Goal: Information Seeking & Learning: Learn about a topic

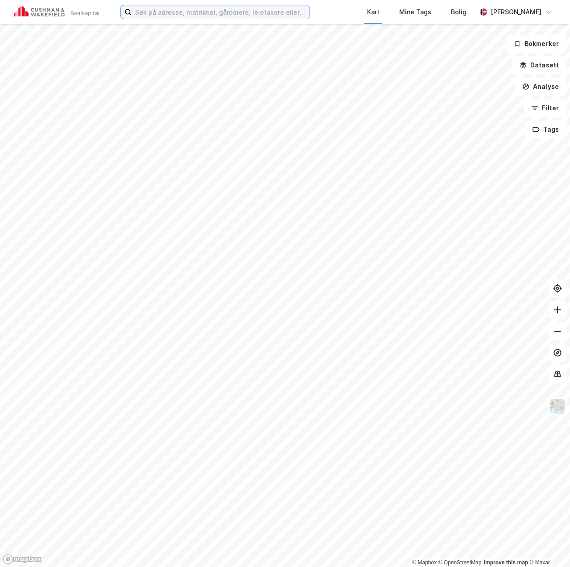
click at [152, 9] on input at bounding box center [221, 11] width 178 height 13
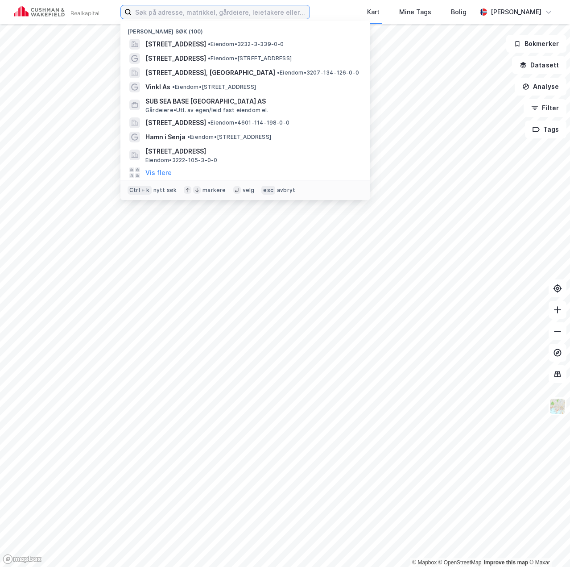
paste input "Leangenvegen 1"
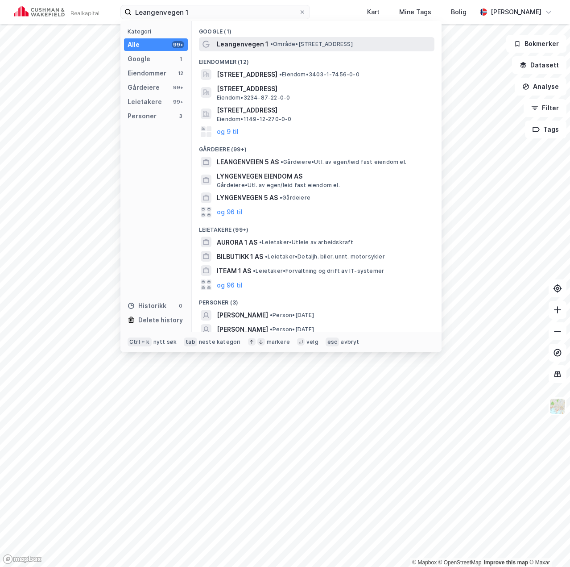
click at [273, 48] on div "Leangenvegen 1 • Område • [STREET_ADDRESS]" at bounding box center [325, 44] width 216 height 11
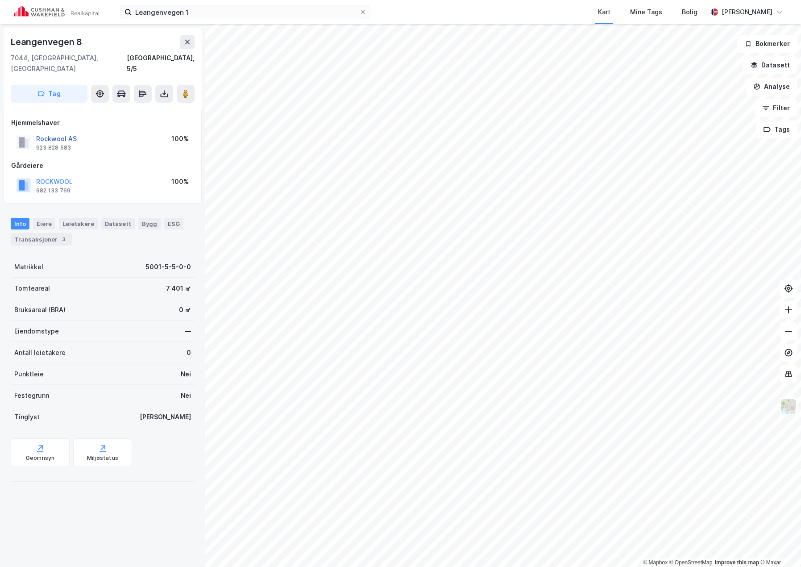
click at [0, 0] on button "Rockwool AS" at bounding box center [0, 0] width 0 height 0
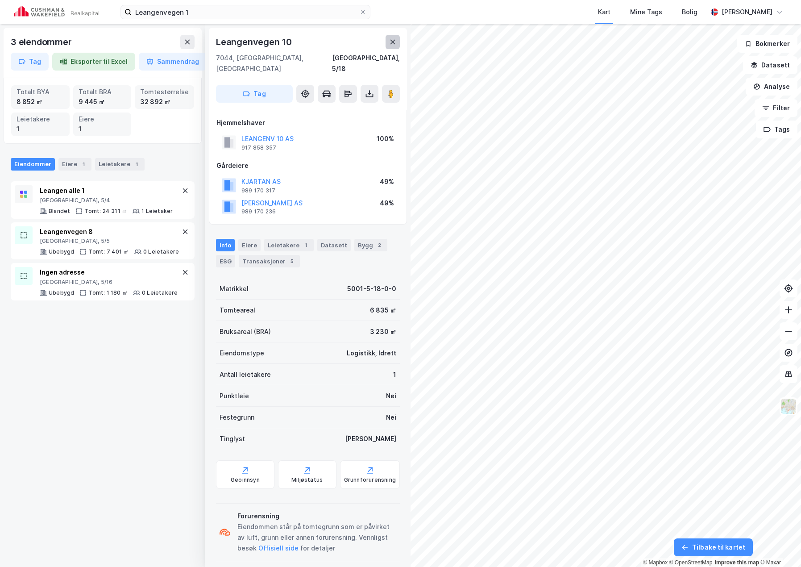
click at [394, 46] on button at bounding box center [393, 42] width 14 height 14
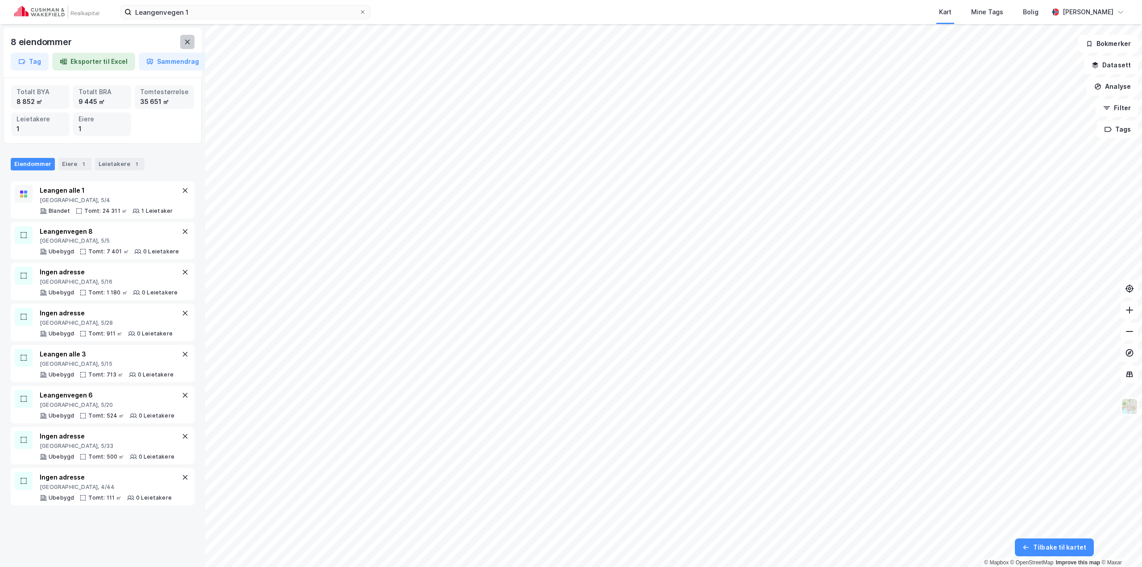
click at [183, 40] on button at bounding box center [187, 42] width 14 height 14
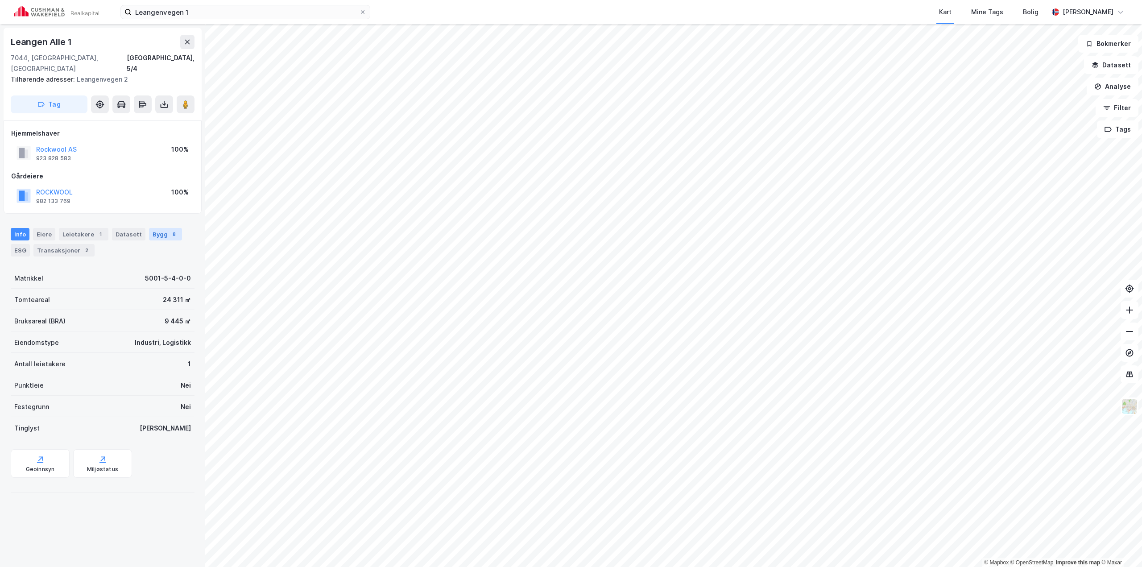
click at [158, 228] on div "Bygg 8" at bounding box center [165, 234] width 33 height 12
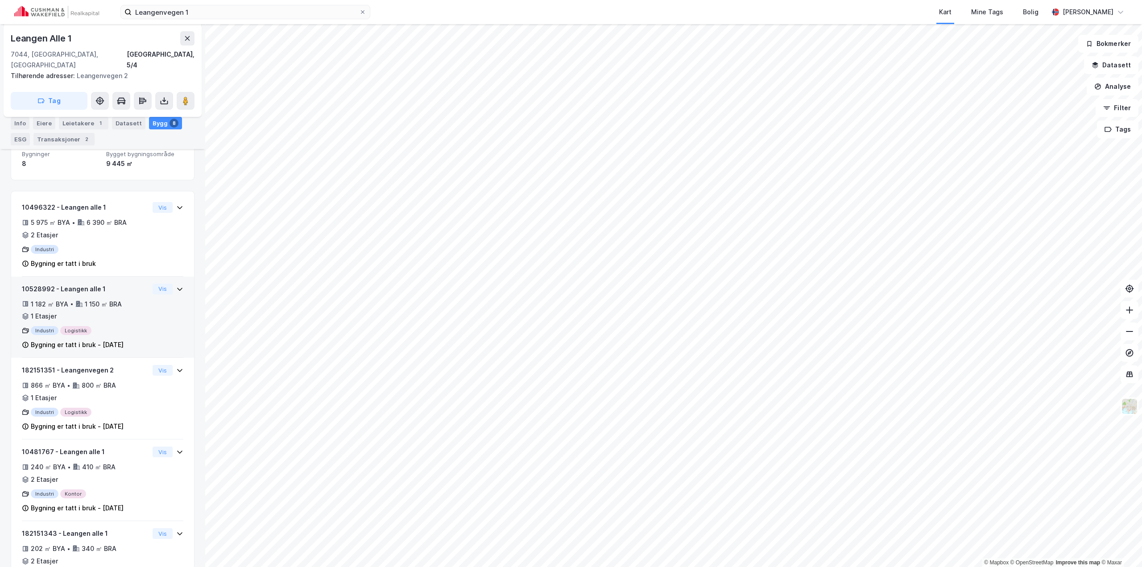
scroll to position [134, 0]
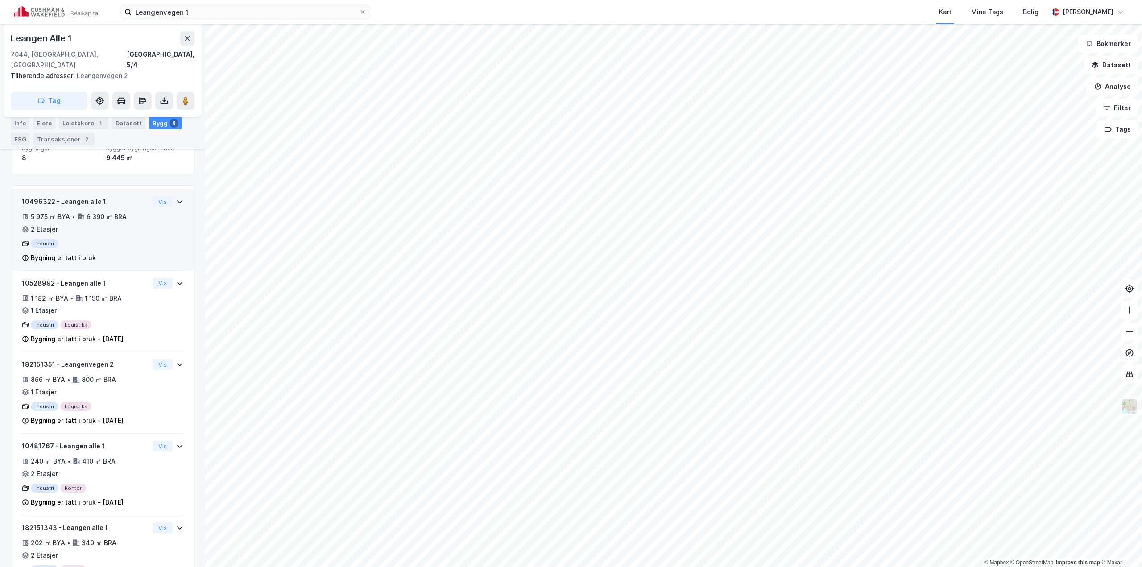
click at [166, 228] on div "10496322 - Leangen alle 1 5 975 ㎡ BYA • 6 390 ㎡ BRA • 2 Etasjer Industri Bygnin…" at bounding box center [103, 233] width 162 height 75
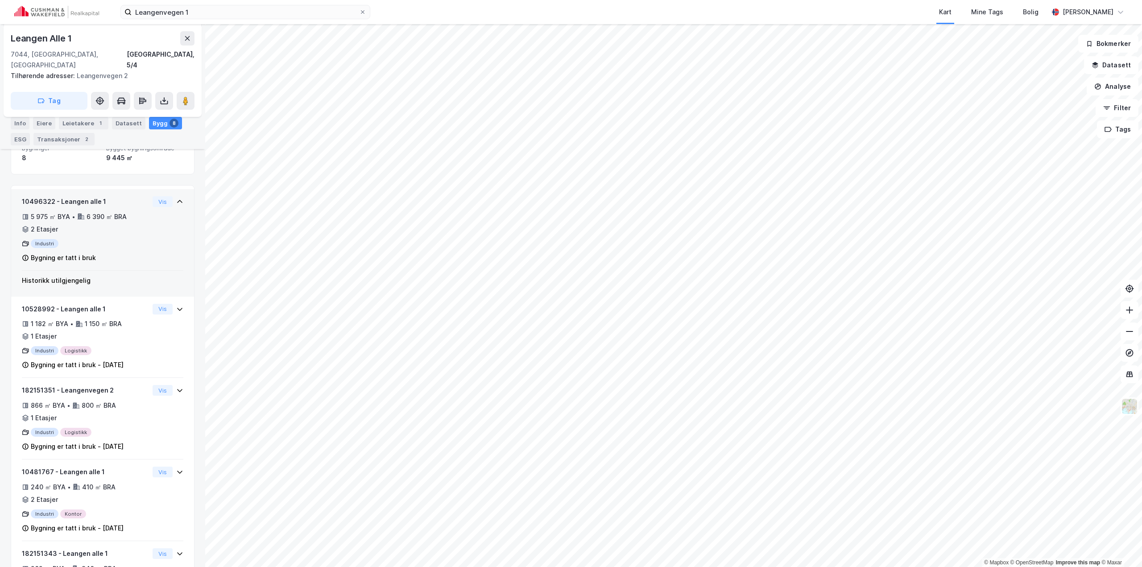
click at [166, 228] on div "10496322 - Leangen alle 1 5 975 ㎡ BYA • 6 390 ㎡ BRA • 2 Etasjer Industri Bygnin…" at bounding box center [103, 233] width 162 height 75
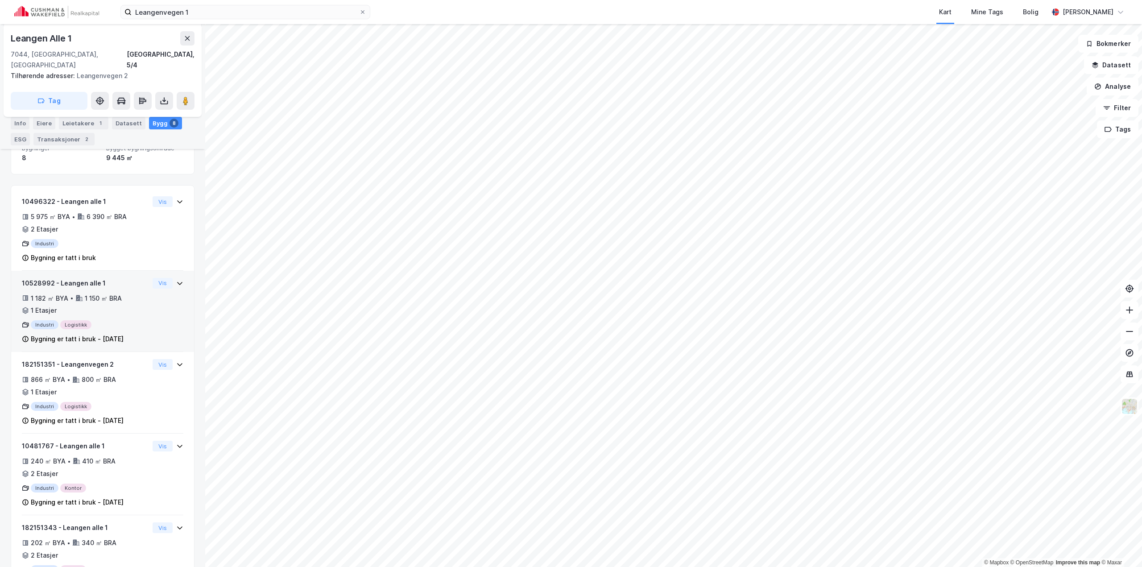
click at [167, 299] on div "10528992 - Leangen alle 1 1 182 ㎡ BYA • 1 150 ㎡ BRA • 1 Etasjer Industri Logist…" at bounding box center [103, 315] width 162 height 75
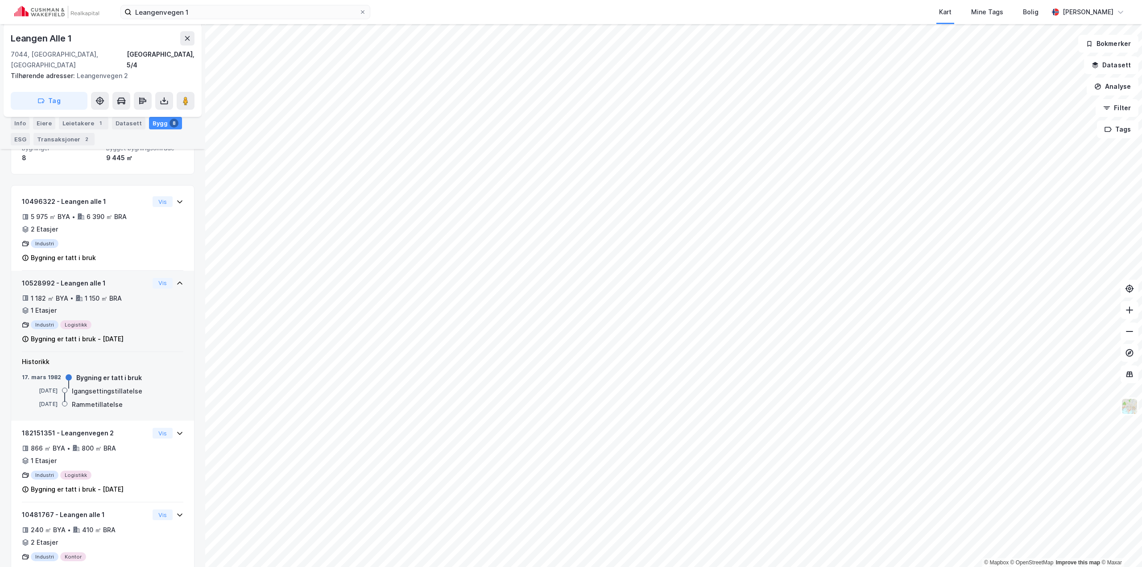
click at [164, 301] on div "10528992 - Leangen alle 1 1 182 ㎡ BYA • 1 150 ㎡ BRA • 1 Etasjer Industri Logist…" at bounding box center [103, 315] width 162 height 75
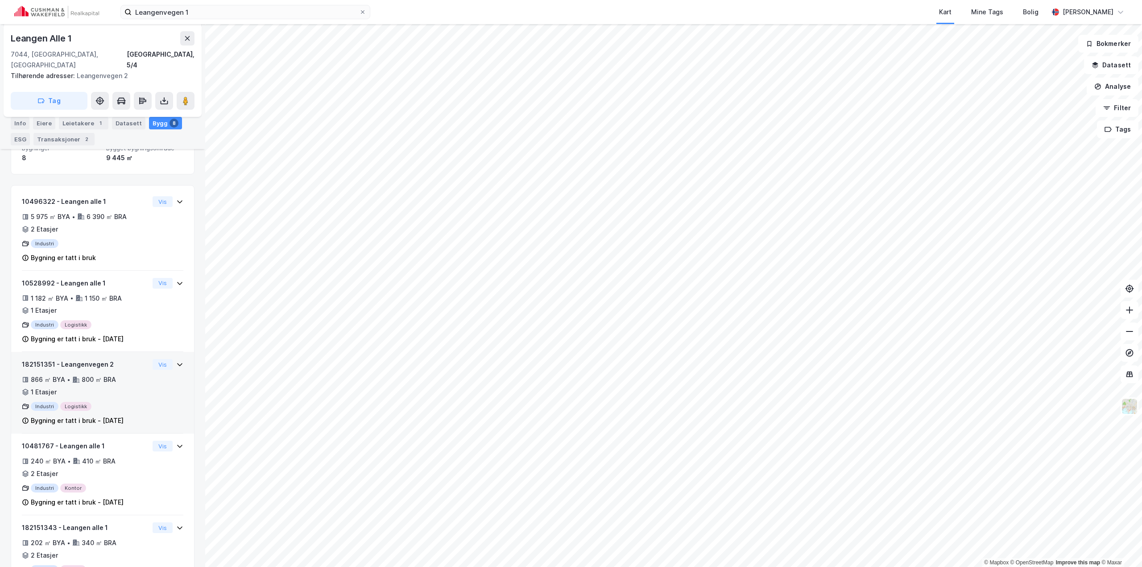
click at [141, 377] on div "866 ㎡ BYA • 800 ㎡ BRA • 1 Etasjer" at bounding box center [85, 385] width 127 height 23
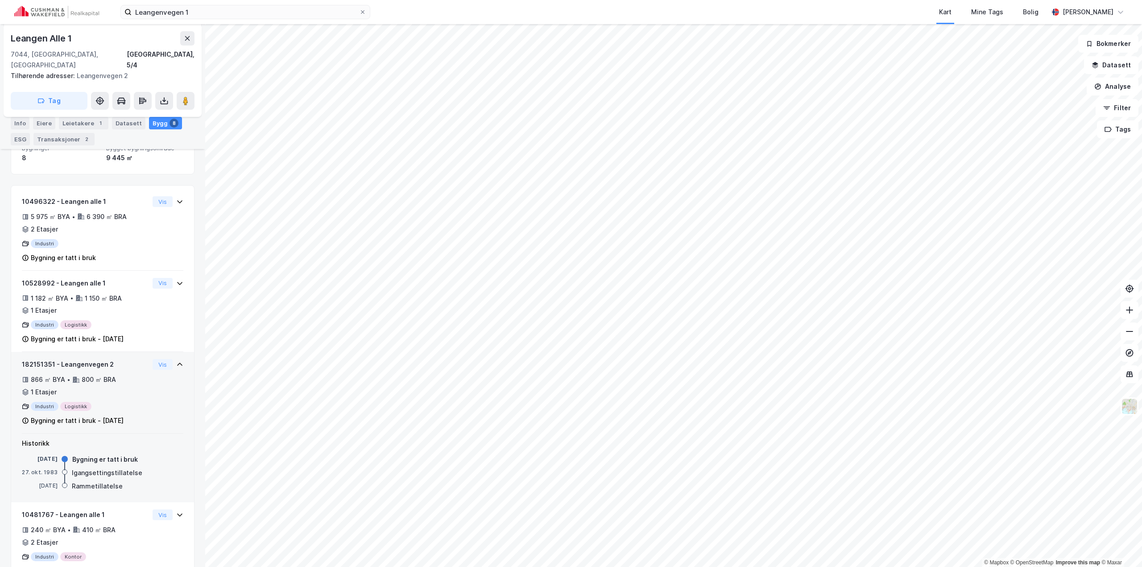
click at [144, 376] on div "182151351 - Leangenvegen 2 866 ㎡ BYA • 800 ㎡ BRA • 1 Etasjer Industri Logistikk…" at bounding box center [103, 396] width 162 height 75
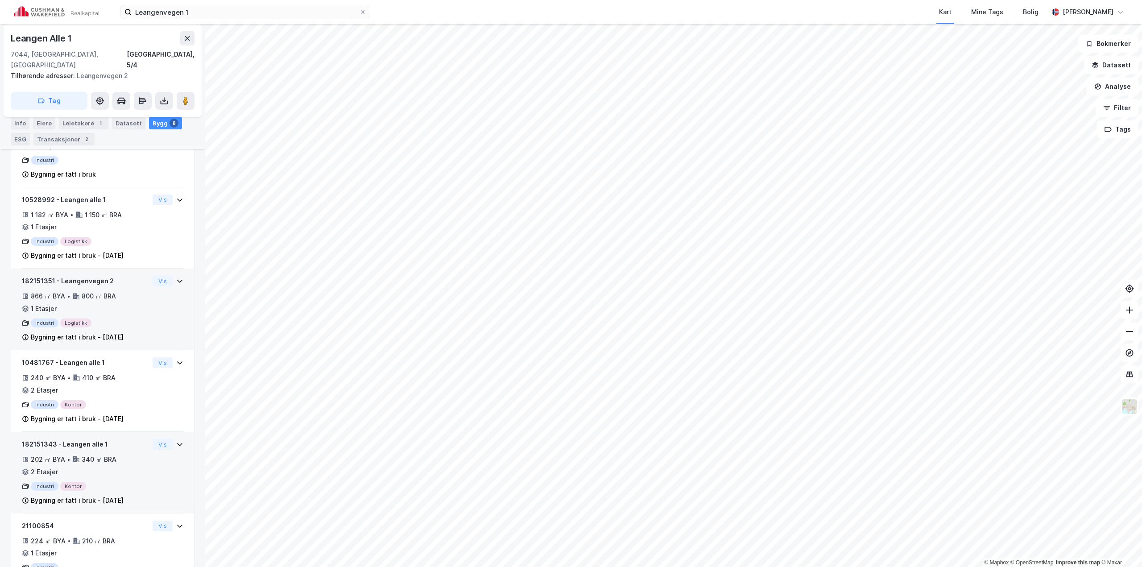
scroll to position [357, 0]
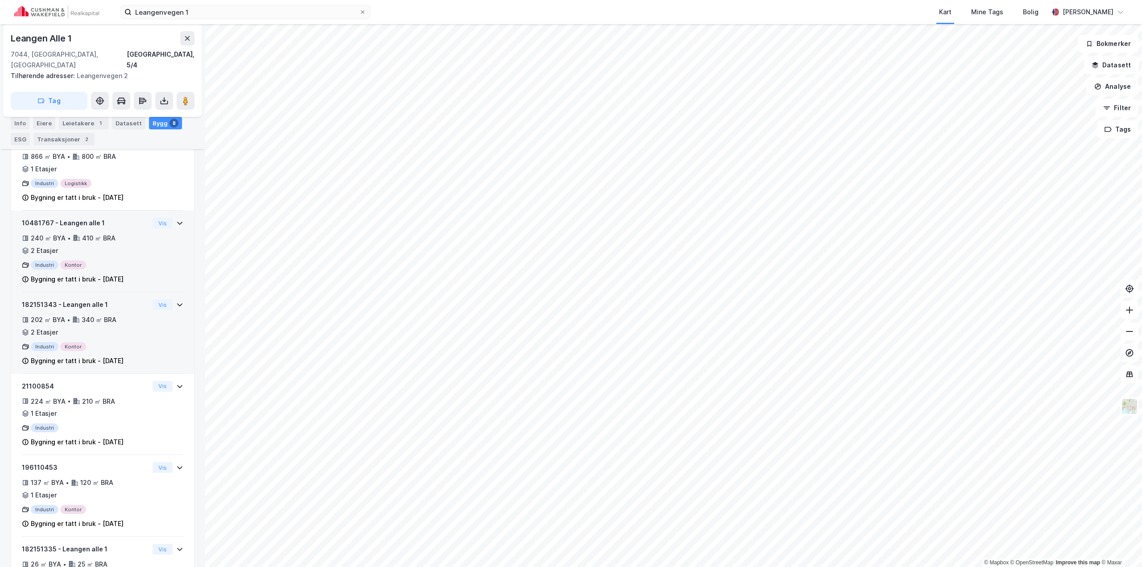
click at [143, 257] on div "10481767 - Leangen alle 1 240 ㎡ BYA • 410 ㎡ BRA • 2 Etasjer Industri Kontor Byg…" at bounding box center [103, 255] width 162 height 75
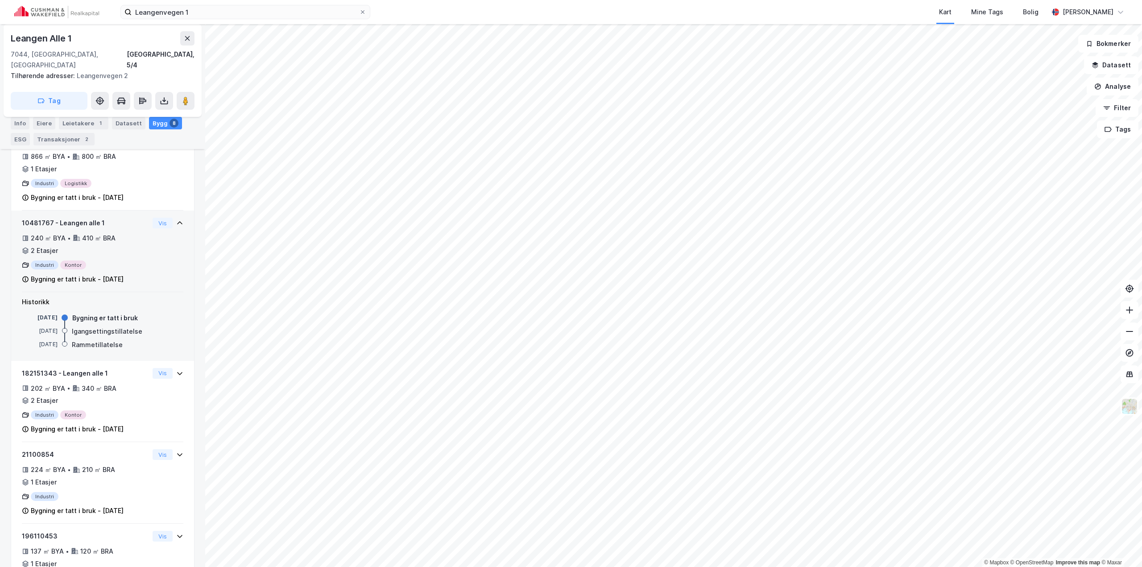
click at [143, 257] on div "10481767 - Leangen alle 1 240 ㎡ BYA • 410 ㎡ BRA • 2 Etasjer Industri Kontor Byg…" at bounding box center [103, 255] width 162 height 75
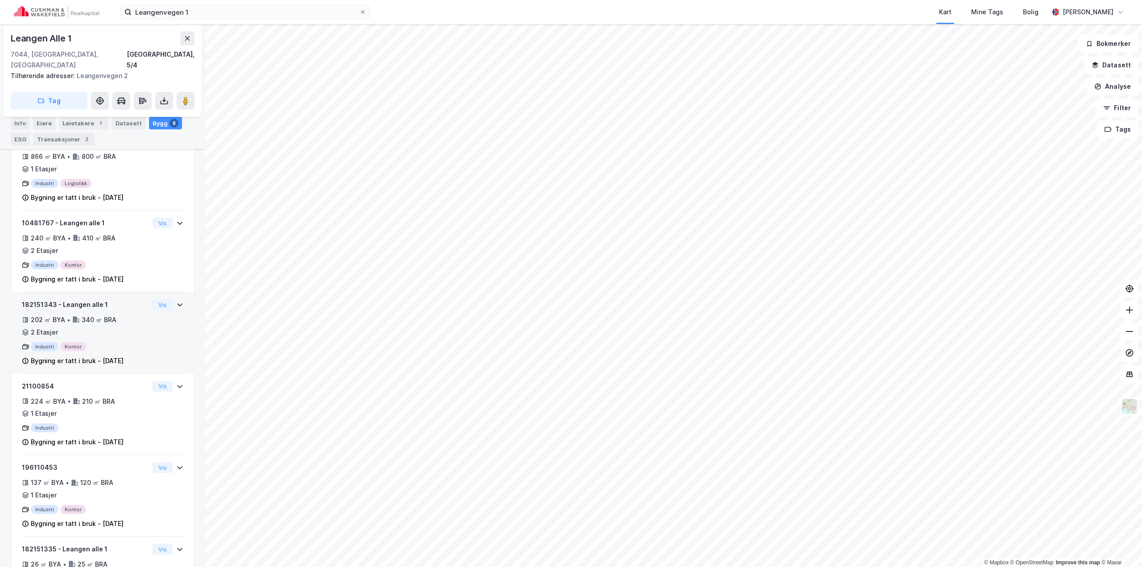
click at [142, 320] on div "202 ㎡ BYA • 340 ㎡ BRA • 2 Etasjer" at bounding box center [85, 326] width 127 height 23
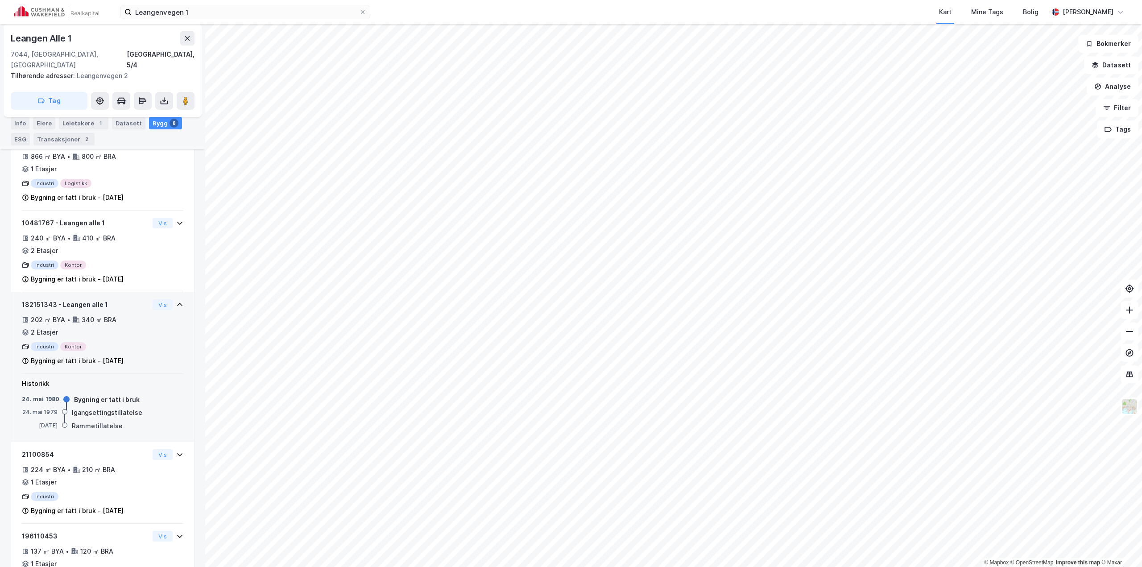
click at [142, 320] on div "202 ㎡ BYA • 340 ㎡ BRA • 2 Etasjer" at bounding box center [85, 326] width 127 height 23
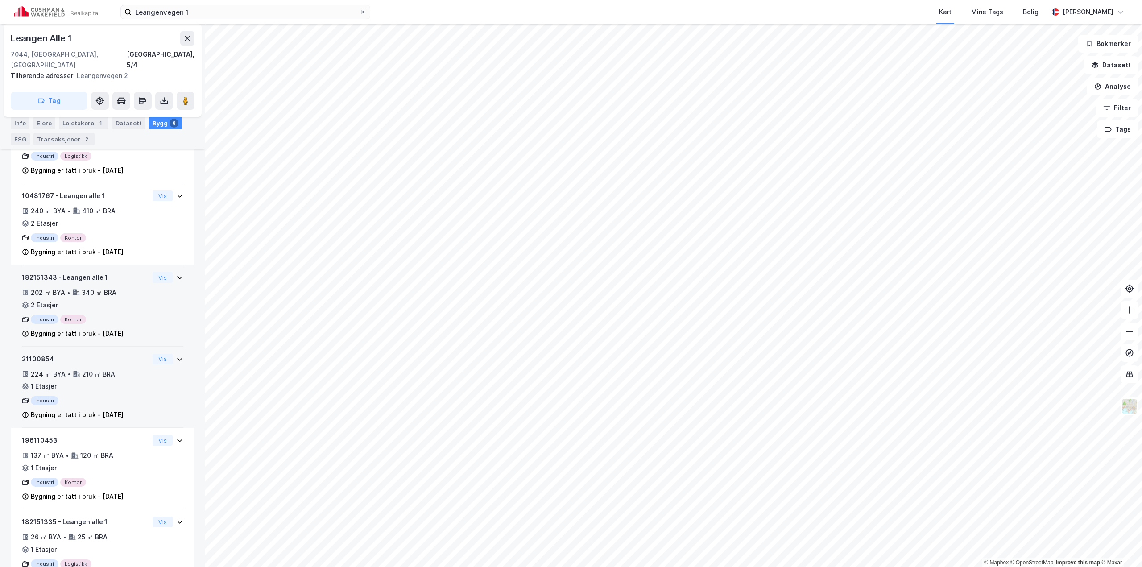
scroll to position [412, 0]
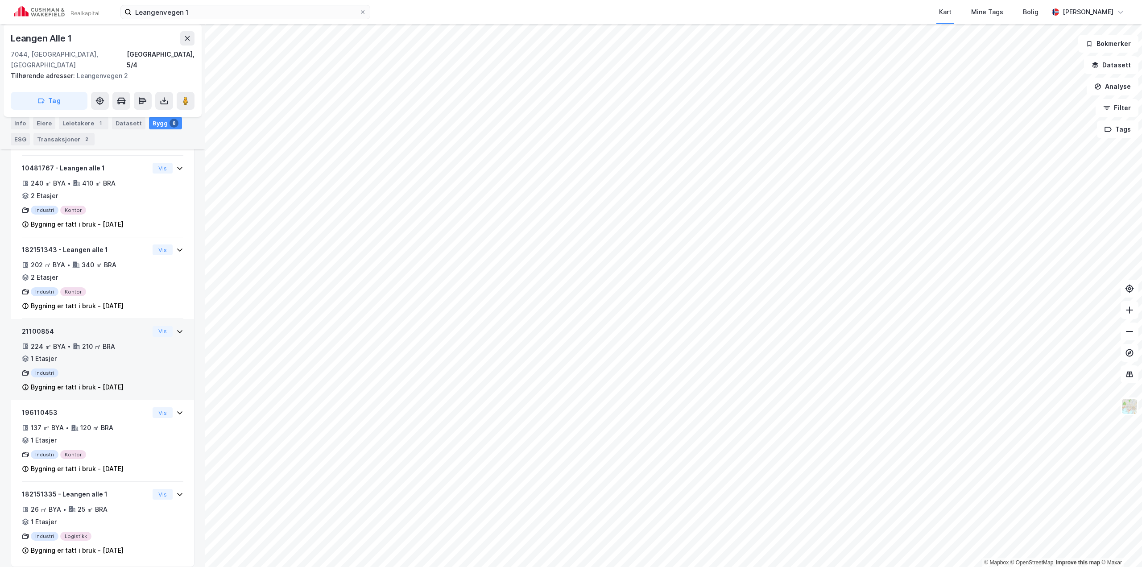
click at [147, 329] on div "21100854 224 ㎡ BYA • 210 ㎡ BRA • 1 Etasjer Industri Bygning er tatt i bruk - [D…" at bounding box center [103, 363] width 162 height 75
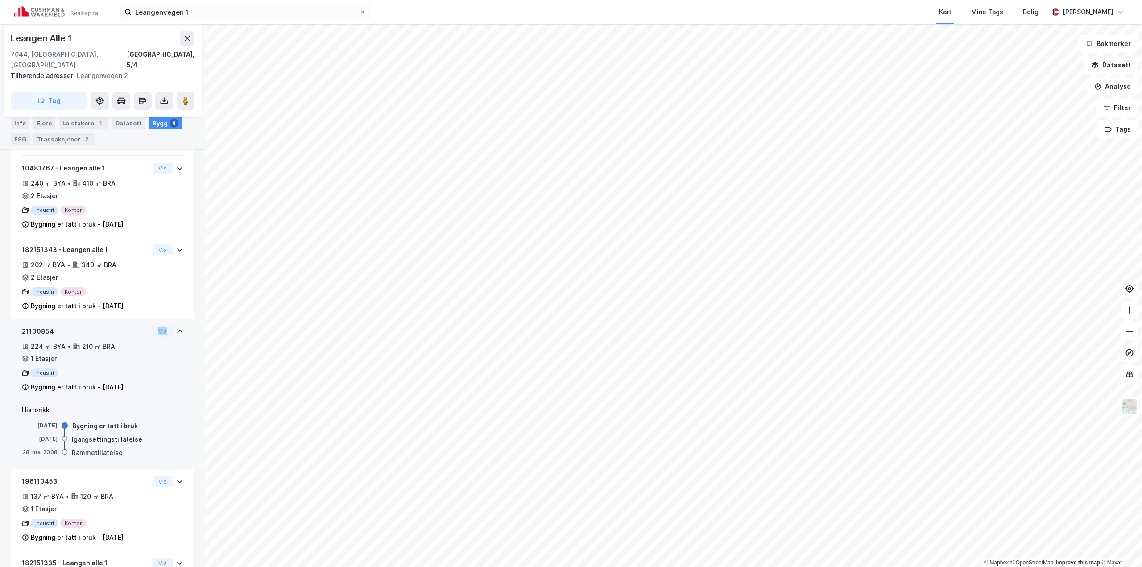
click at [147, 329] on div "21100854 224 ㎡ BYA • 210 ㎡ BRA • 1 Etasjer Industri Bygning er tatt i bruk - [D…" at bounding box center [103, 363] width 162 height 75
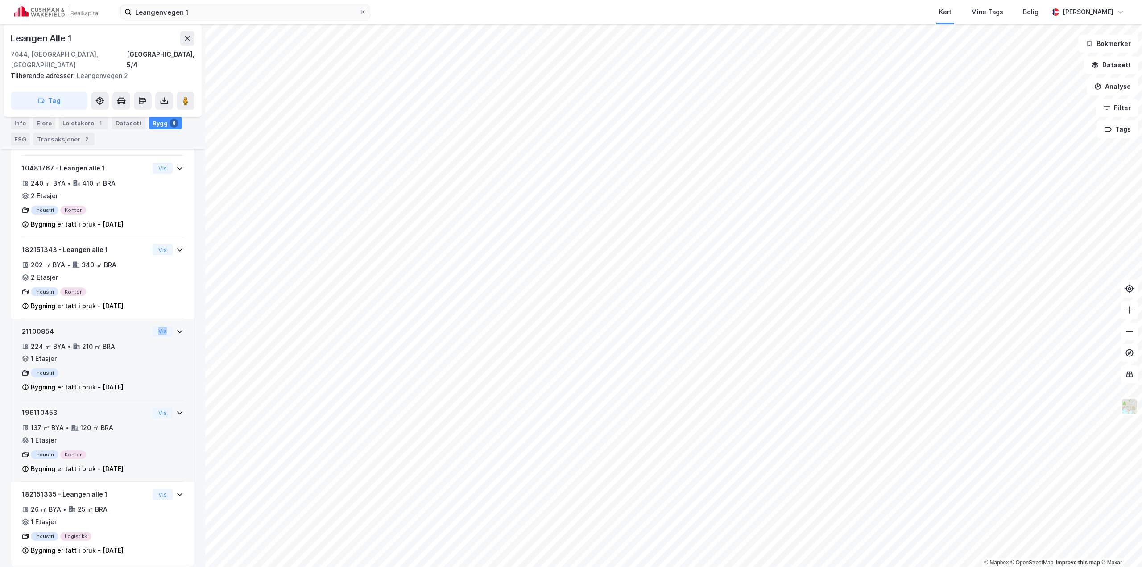
click at [151, 414] on div "196110453 137 ㎡ BYA • 120 ㎡ BRA • 1 Etasjer Industri Kontor Bygning er tatt i b…" at bounding box center [103, 444] width 162 height 75
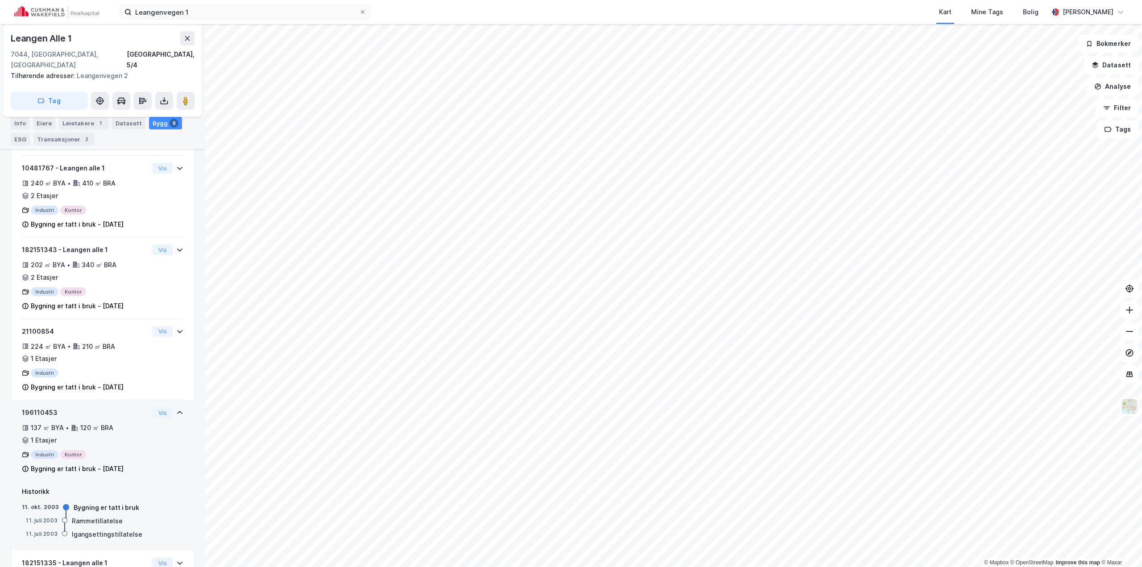
click at [151, 414] on div "196110453 137 ㎡ BYA • 120 ㎡ BRA • 1 Etasjer Industri Kontor Bygning er tatt i b…" at bounding box center [103, 444] width 162 height 75
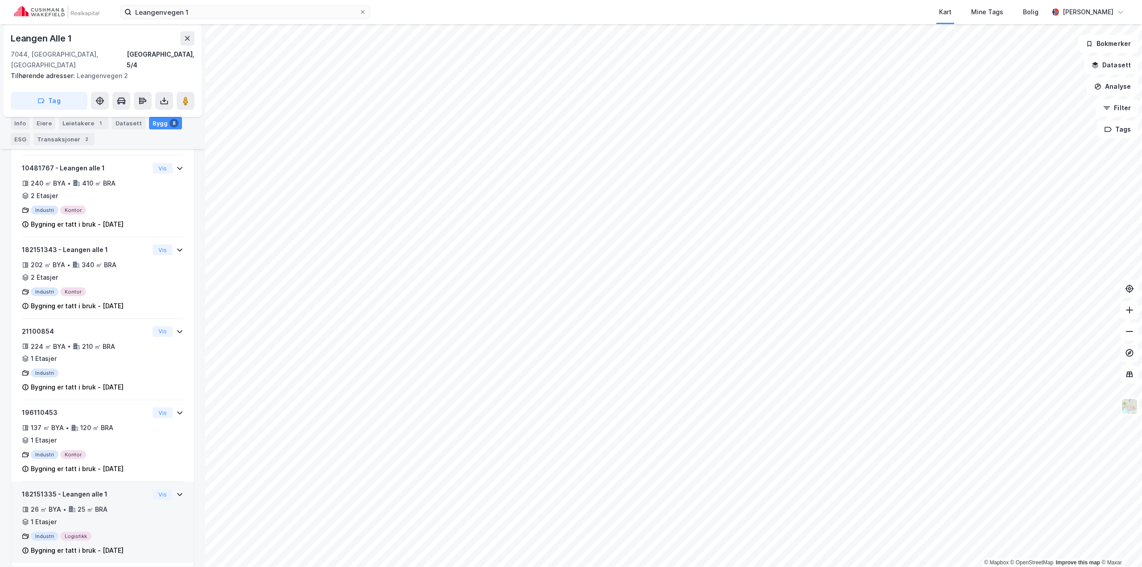
click at [150, 510] on div "182151335 - Leangen alle 1 26 ㎡ BYA • 25 ㎡ BRA • 1 Etasjer Industri Logistikk B…" at bounding box center [103, 526] width 162 height 74
click at [150, 508] on div "182151335 - Leangen alle 1 26 ㎡ BYA • 25 ㎡ BRA • 1 Etasjer Industri Logistikk B…" at bounding box center [103, 526] width 162 height 74
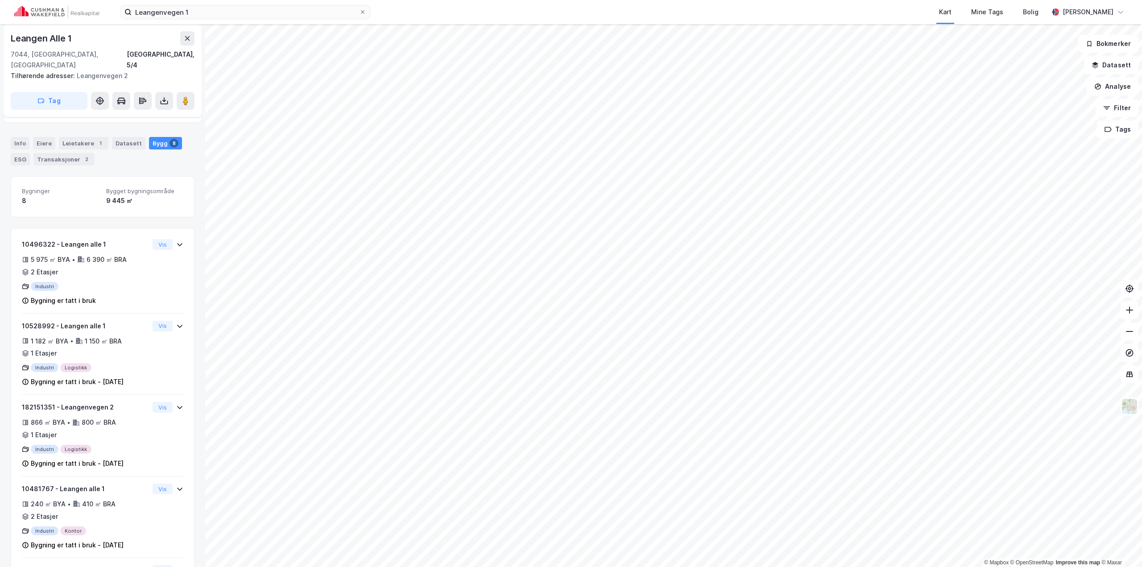
scroll to position [58, 0]
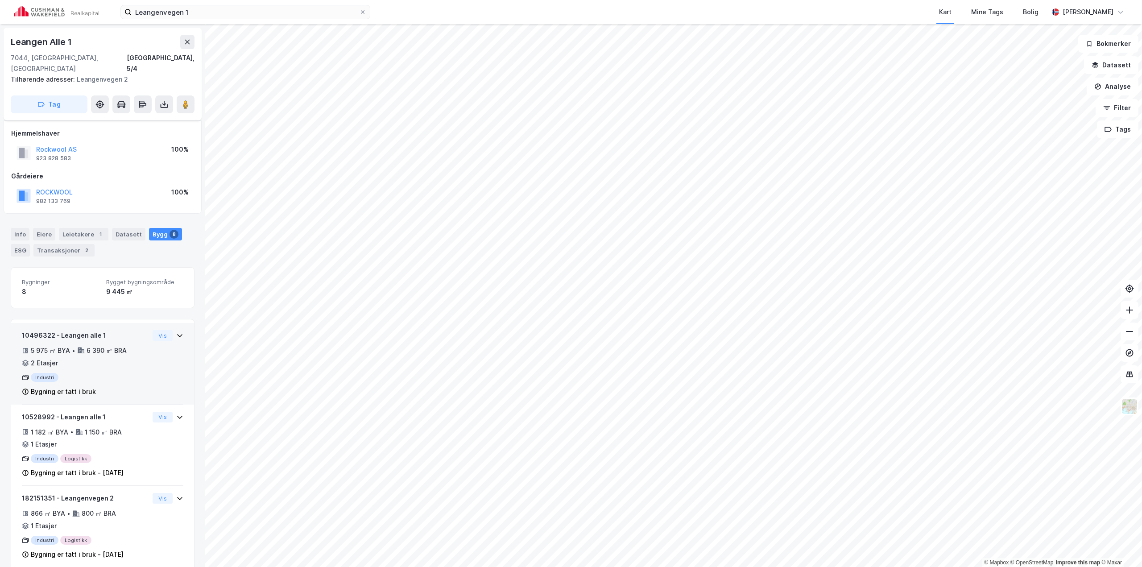
scroll to position [58, 0]
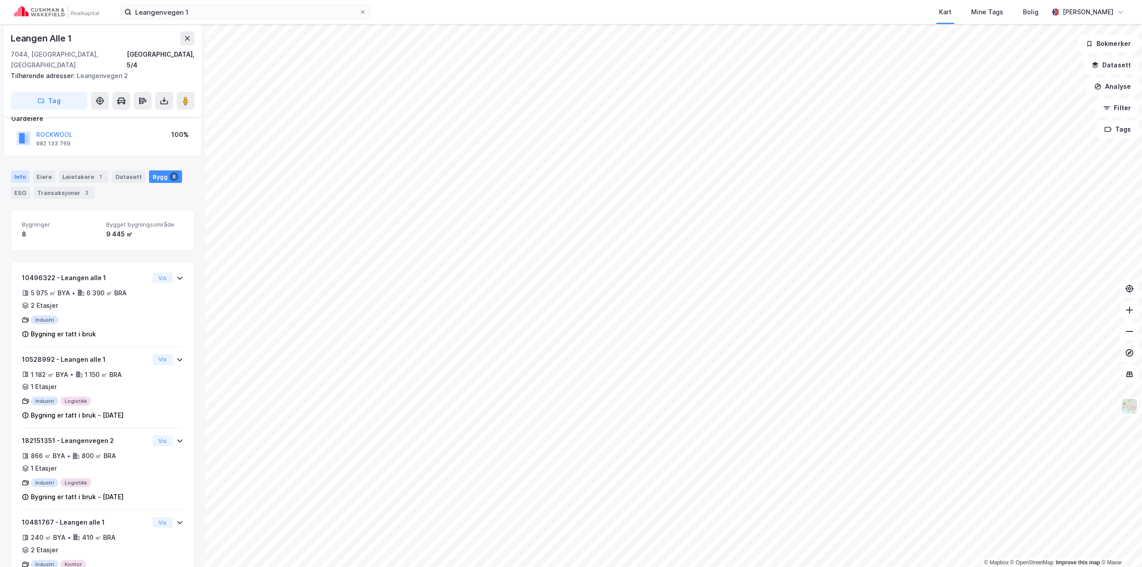
click at [11, 170] on div "Info" at bounding box center [20, 176] width 19 height 12
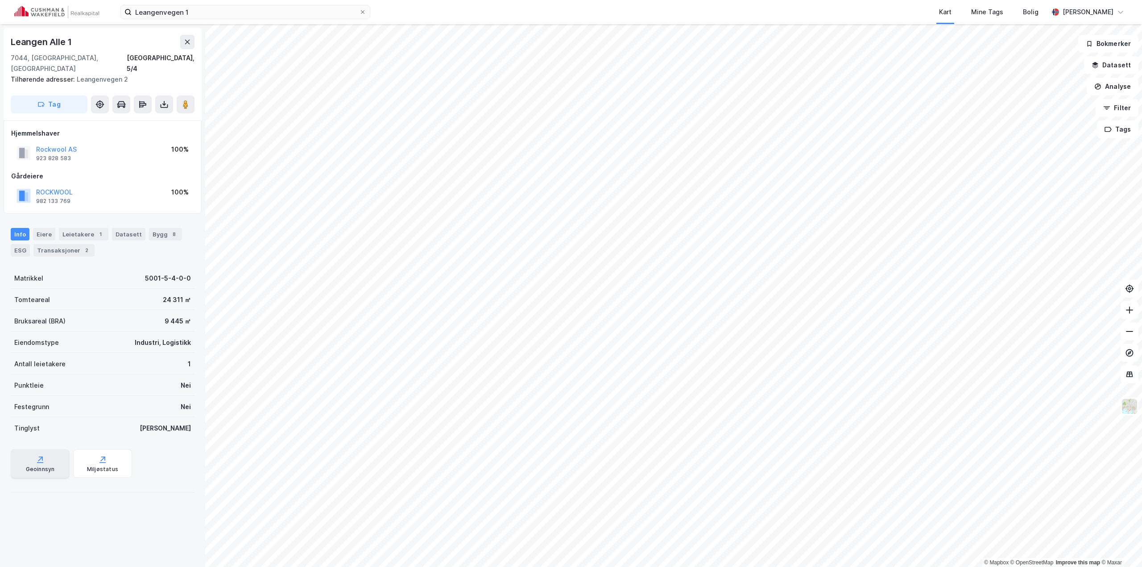
click at [39, 466] on div "Geoinnsyn" at bounding box center [40, 469] width 29 height 7
drag, startPoint x: 23, startPoint y: 9, endPoint x: 15, endPoint y: 9, distance: 8.5
click at [15, 9] on div "Leangenvegen 1 Kart Mine Tags Bolig [PERSON_NAME]" at bounding box center [571, 12] width 1142 height 24
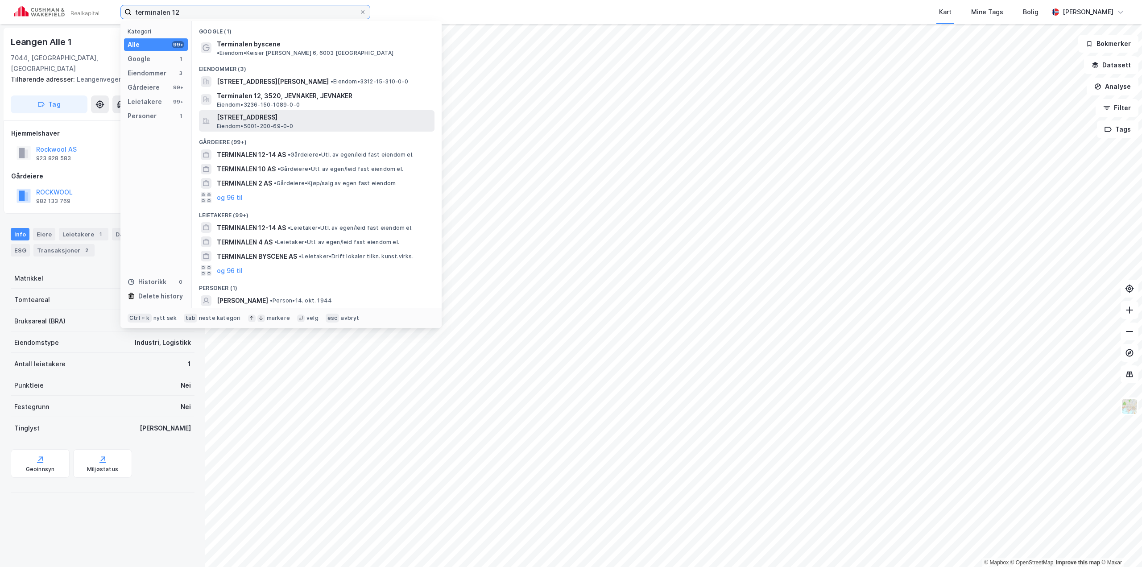
type input "terminalen 12"
click at [268, 114] on span "[STREET_ADDRESS]" at bounding box center [324, 117] width 214 height 11
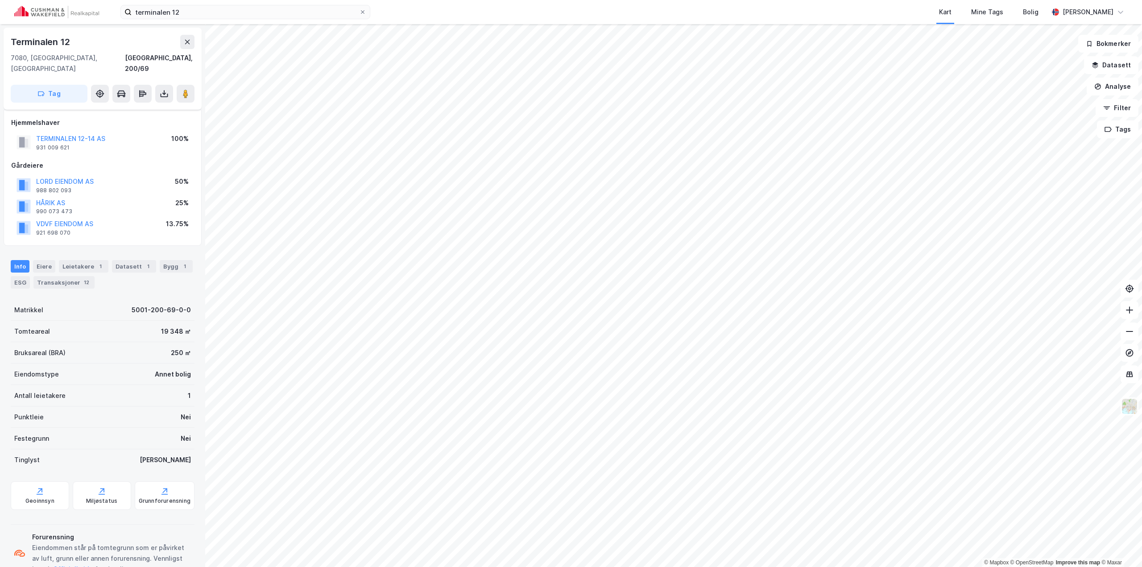
scroll to position [19, 0]
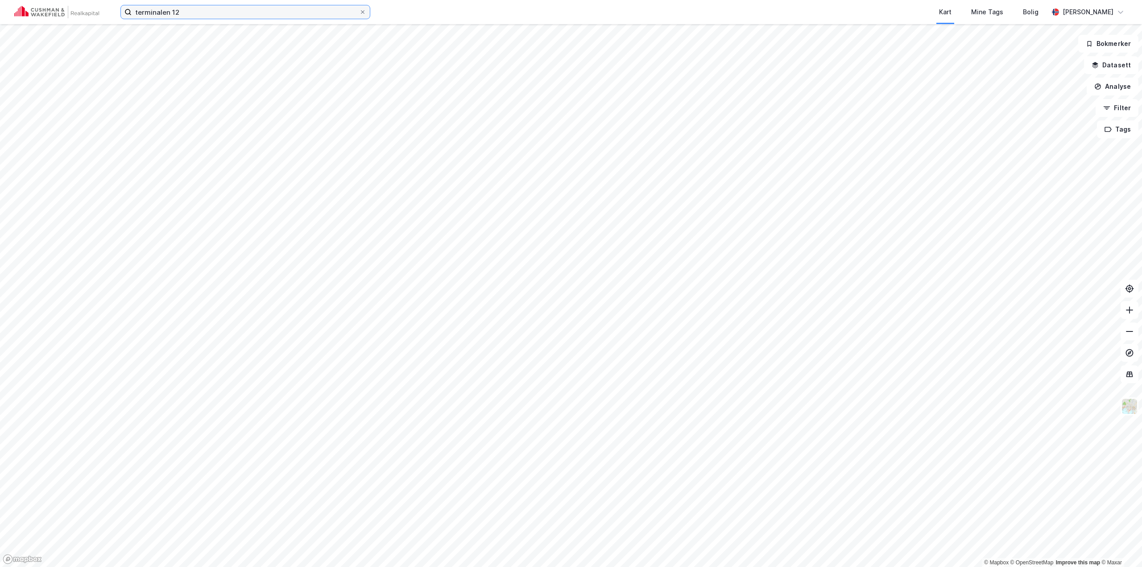
click at [227, 10] on input "terminalen 12" at bounding box center [246, 11] width 228 height 13
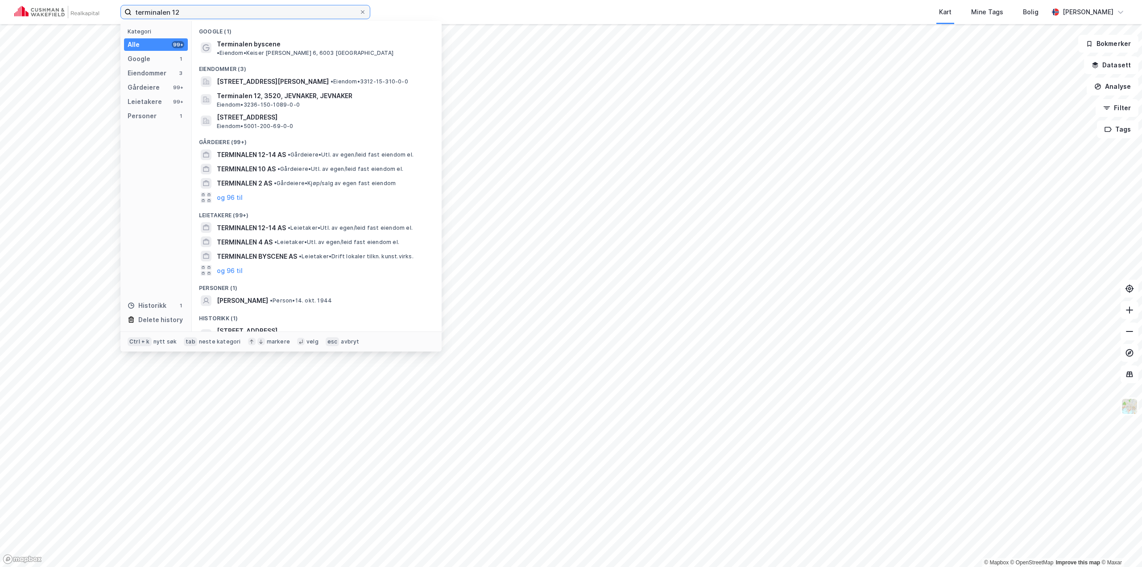
drag, startPoint x: 213, startPoint y: 8, endPoint x: 89, endPoint y: 9, distance: 124.1
click at [89, 9] on div "terminalen 12 Kategori Alle 99+ Google 1 Eiendommer 3 Gårdeiere 99+ Leietakere …" at bounding box center [571, 12] width 1142 height 24
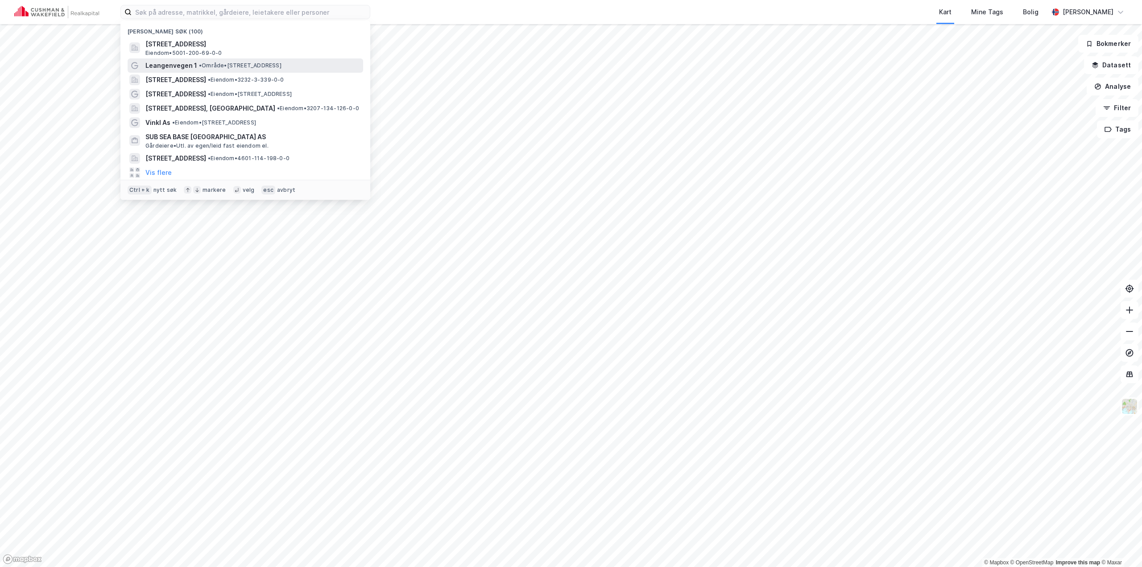
click at [228, 65] on span "• Område • [STREET_ADDRESS]" at bounding box center [240, 65] width 83 height 7
